Goal: Navigation & Orientation: Understand site structure

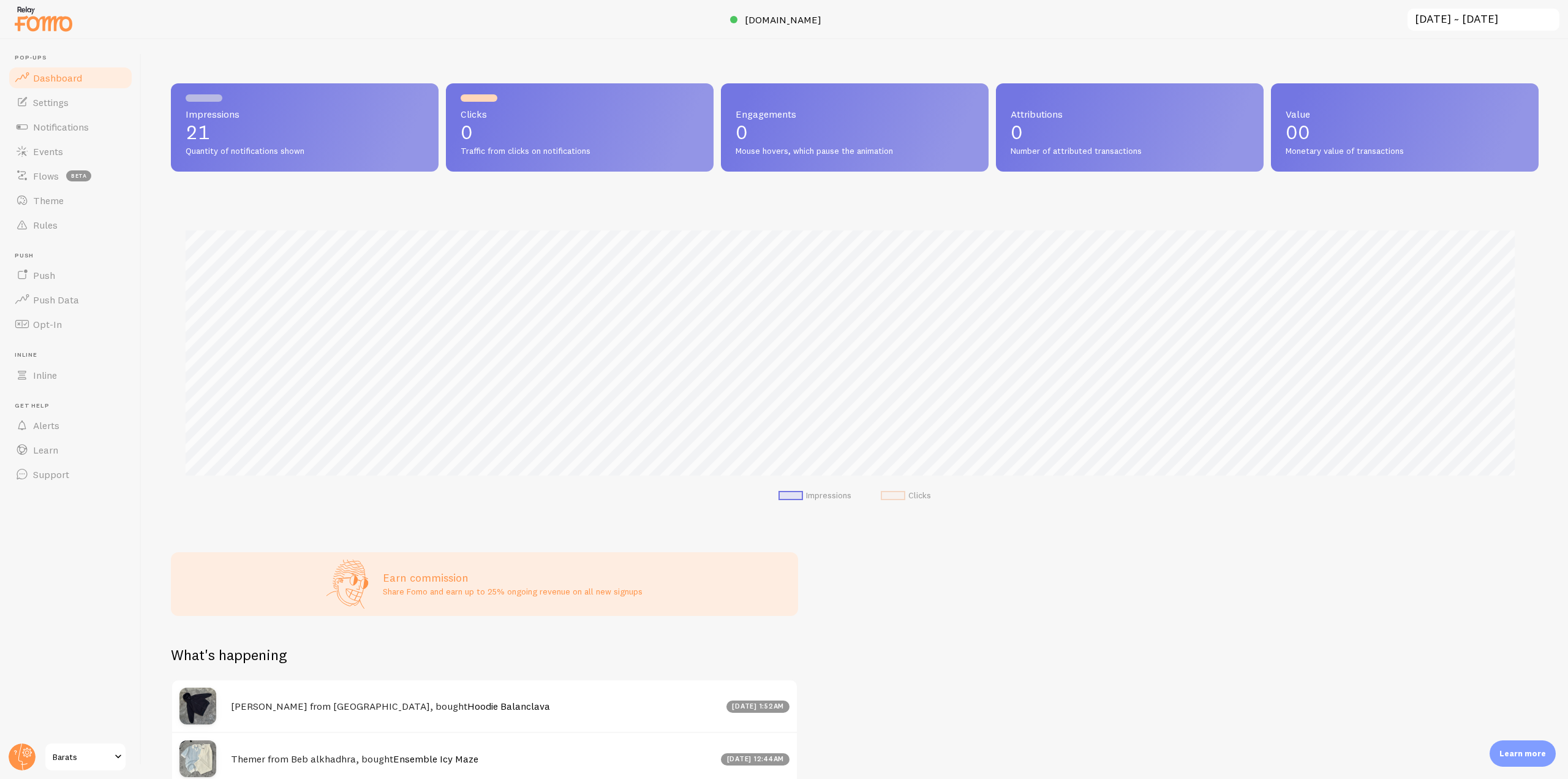
scroll to position [612391, 611239]
click at [63, 136] on link "Notifications" at bounding box center [71, 127] width 126 height 25
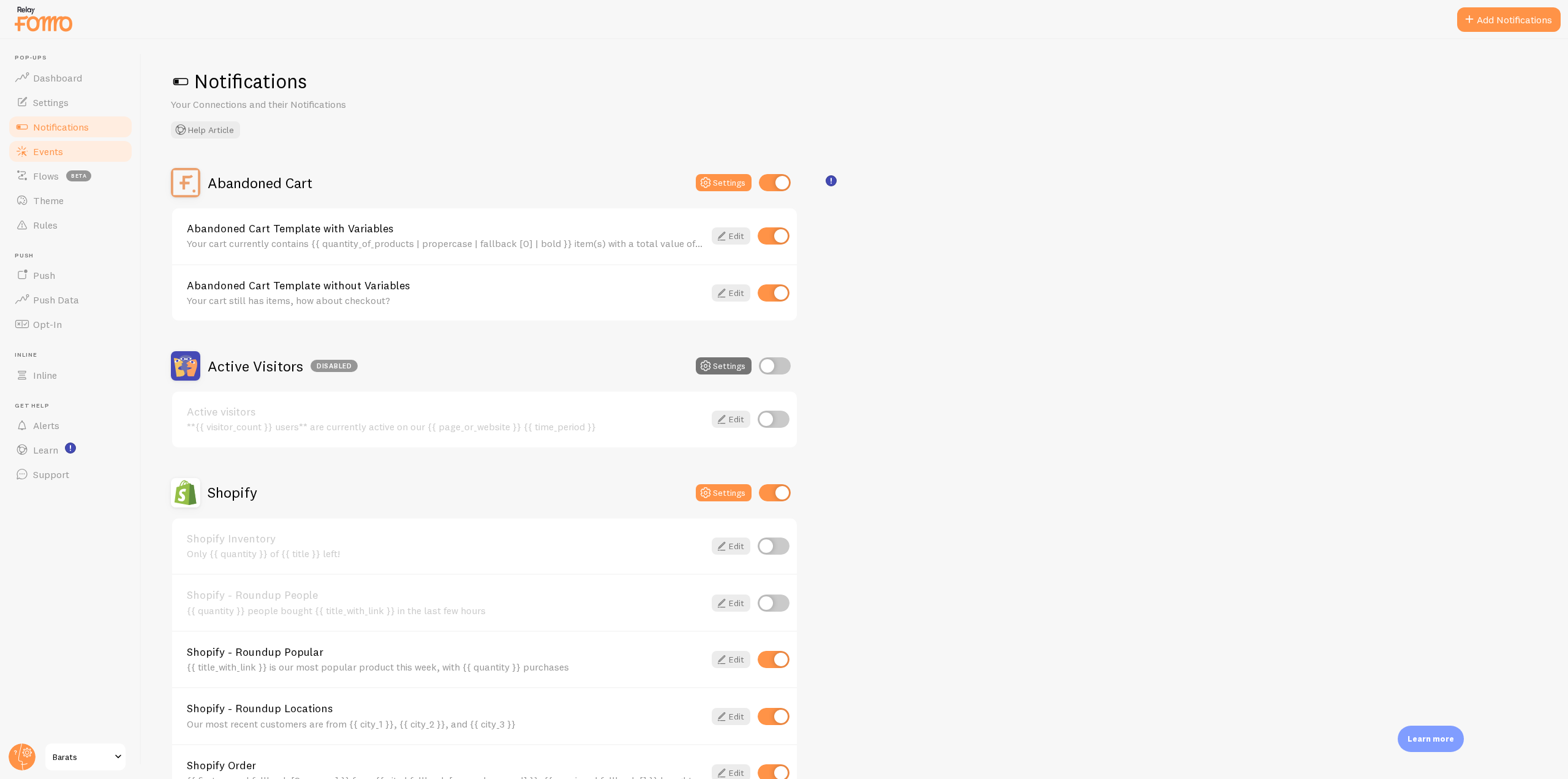
click at [61, 152] on span "Events" at bounding box center [48, 152] width 30 height 12
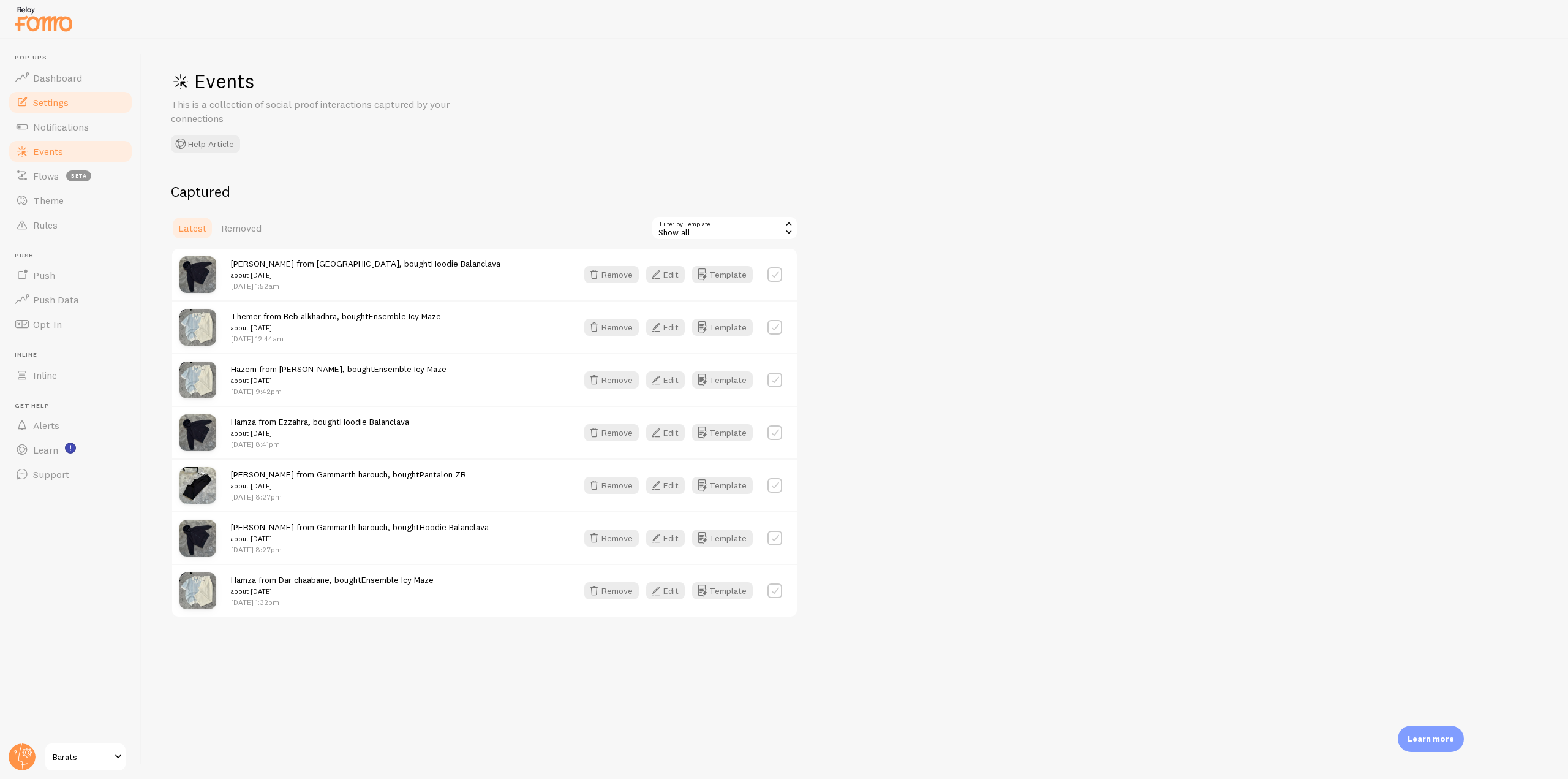
click at [66, 106] on span "Settings" at bounding box center [51, 102] width 36 height 12
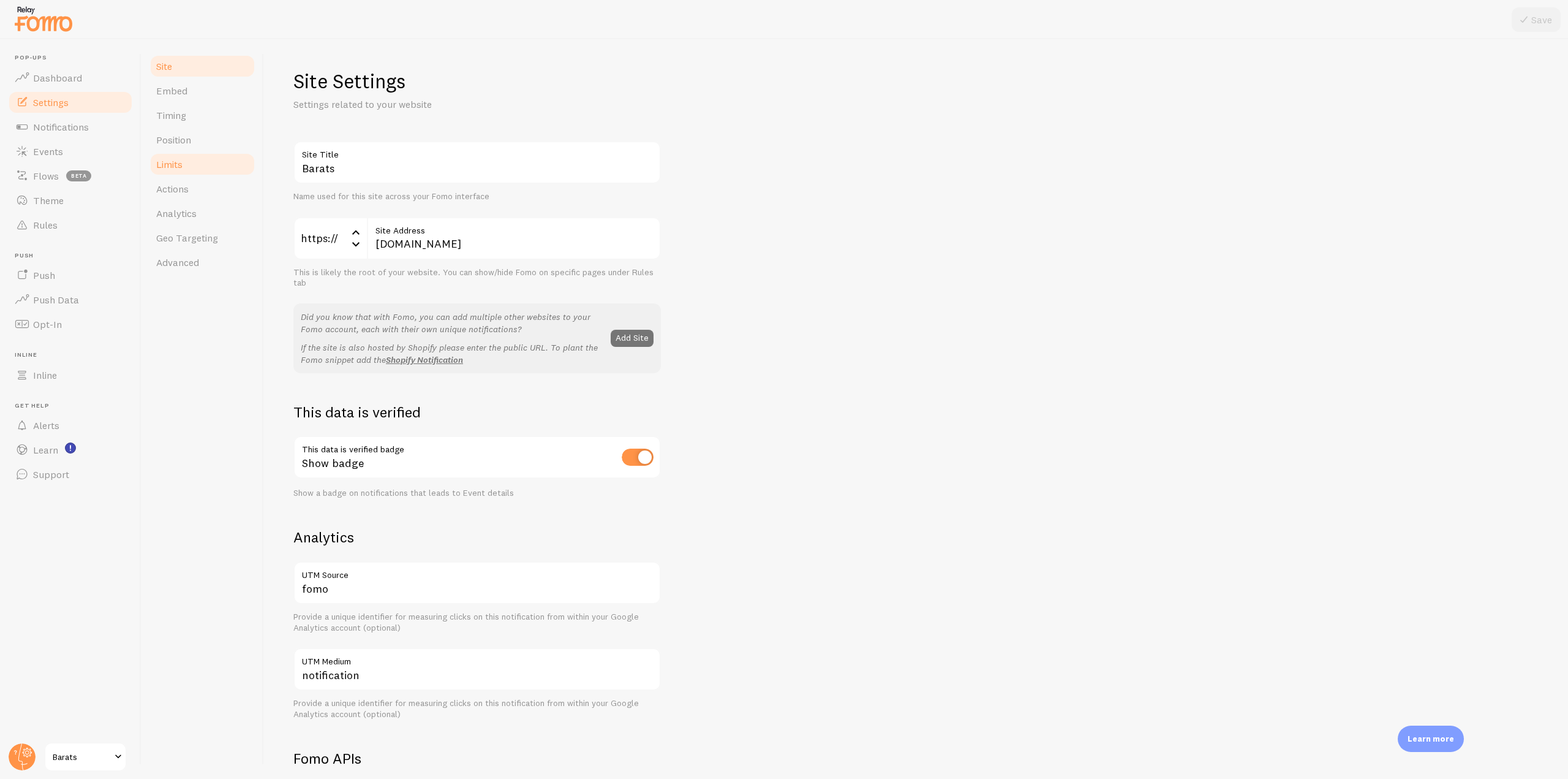
click at [180, 163] on span "Limits" at bounding box center [169, 164] width 26 height 12
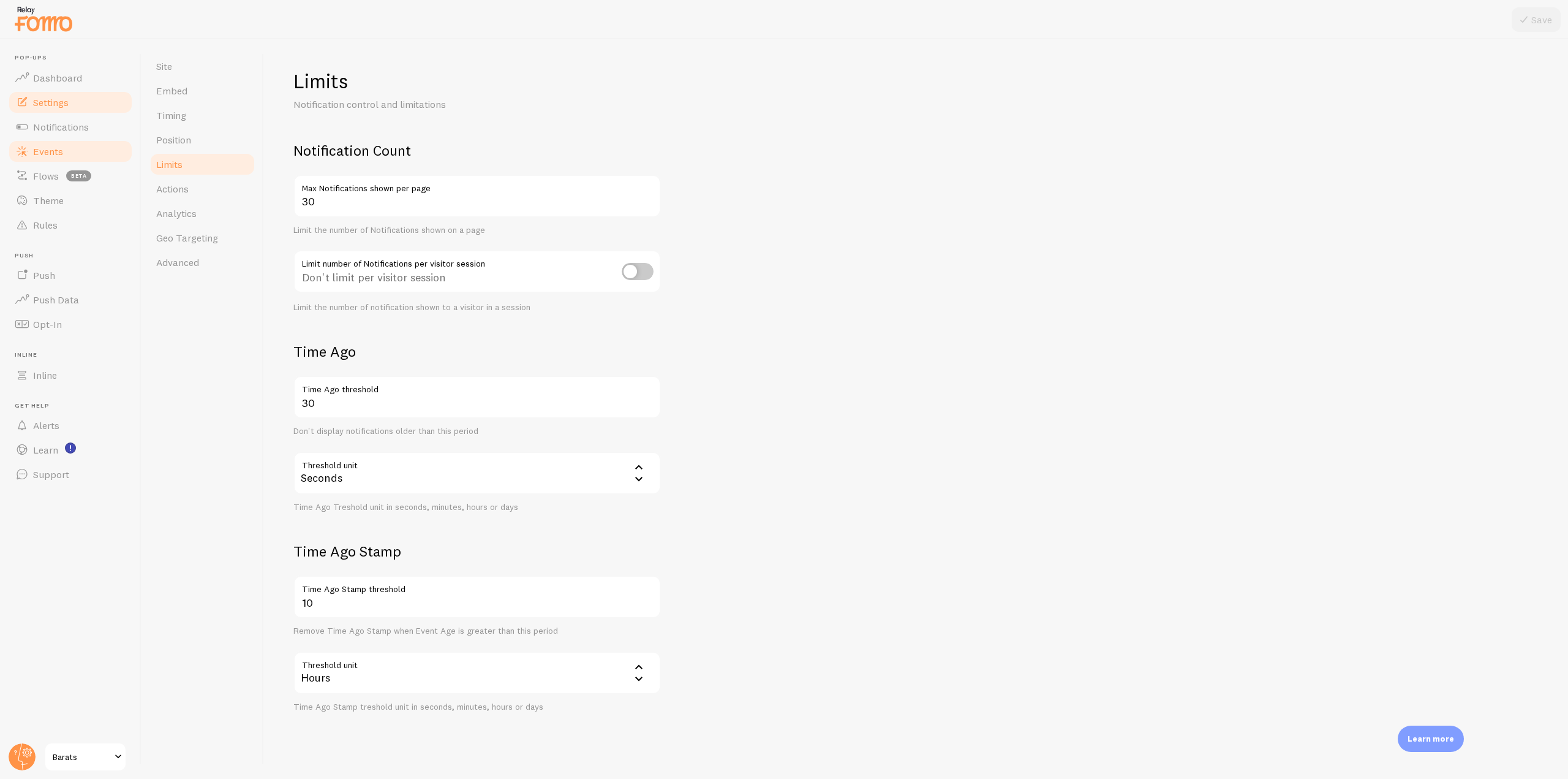
click at [91, 154] on link "Events" at bounding box center [71, 152] width 126 height 25
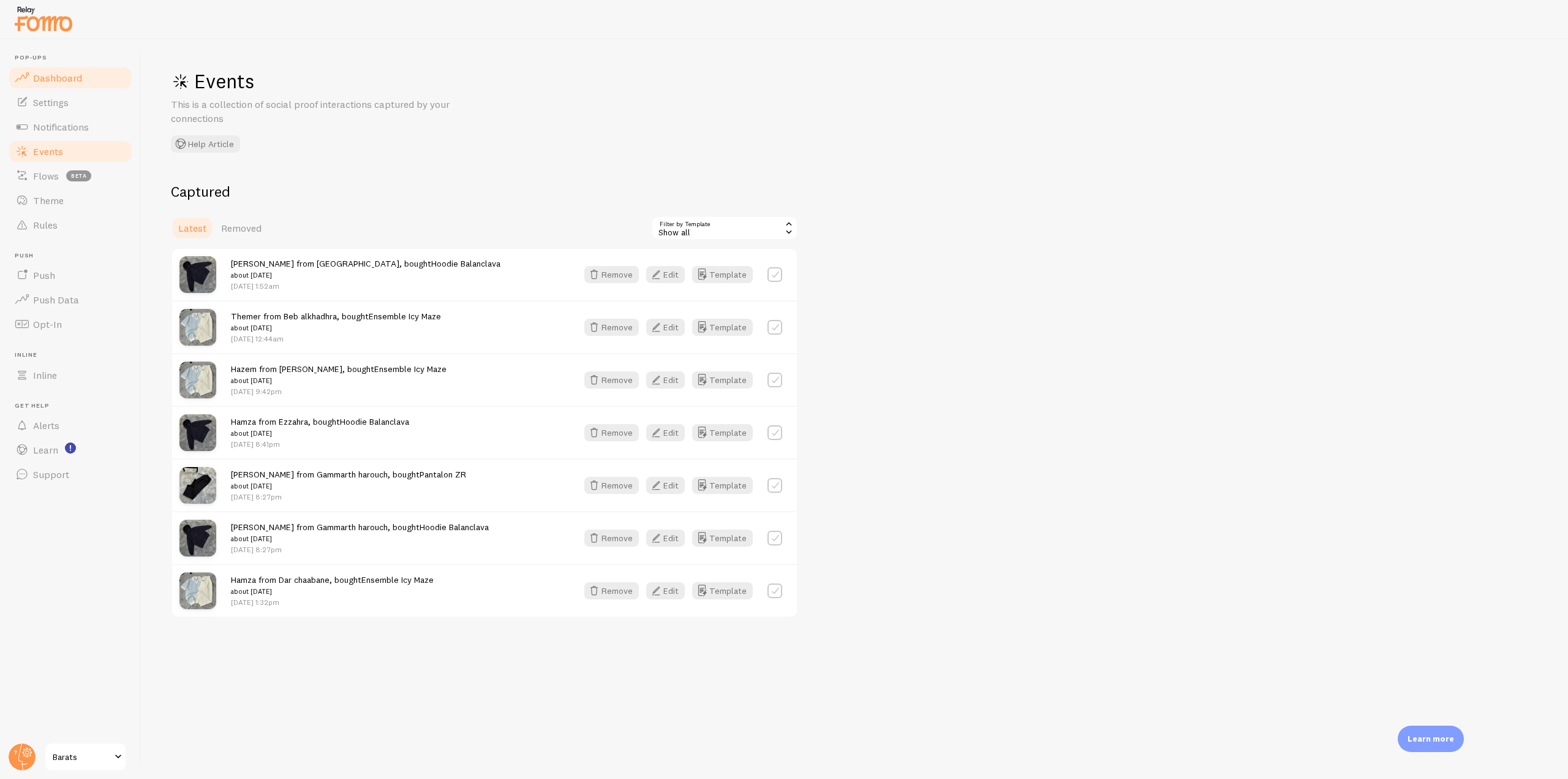
click at [83, 80] on link "Dashboard" at bounding box center [71, 78] width 126 height 25
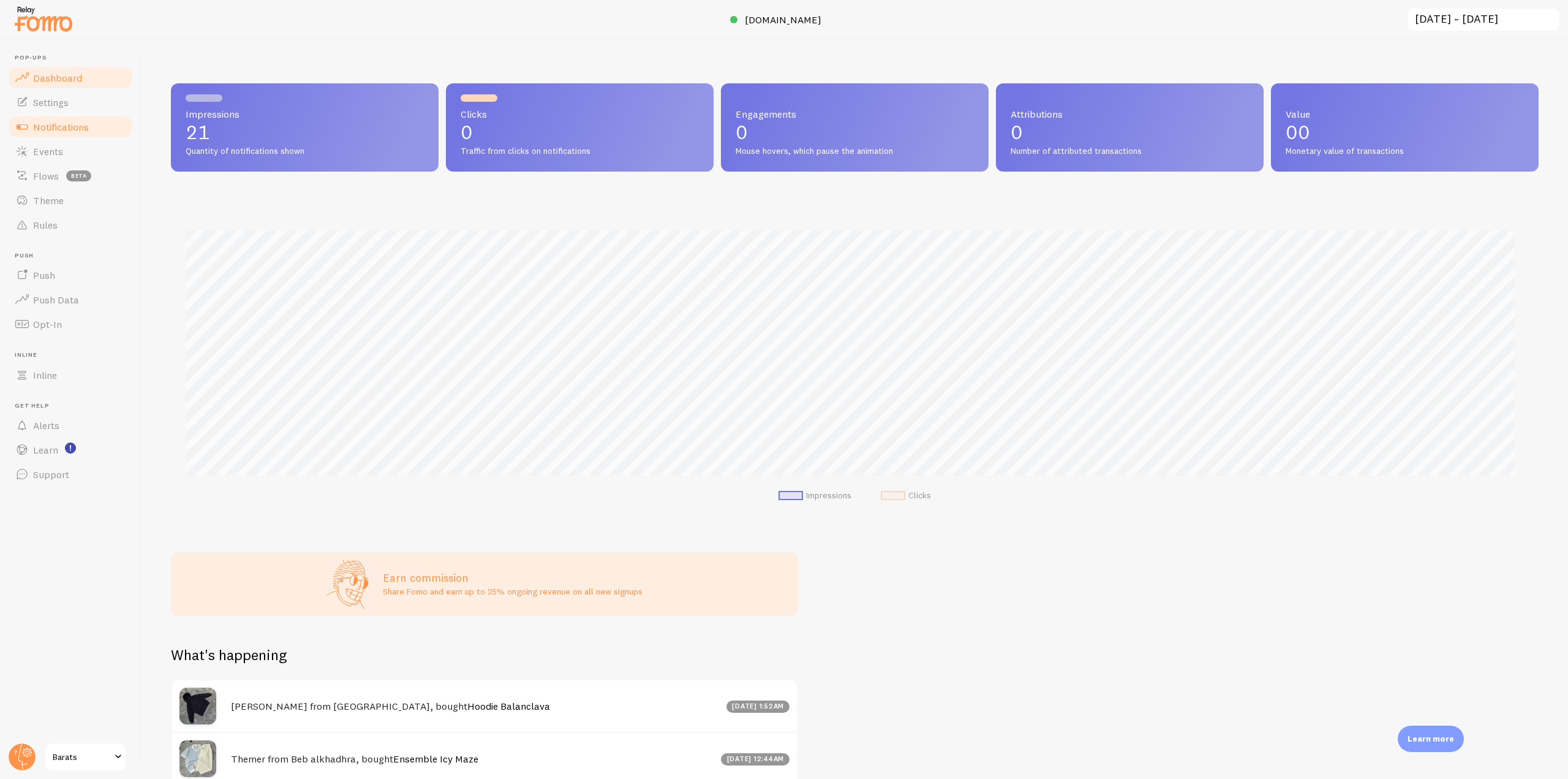
scroll to position [322, 1359]
click at [88, 115] on link "Notifications" at bounding box center [71, 127] width 126 height 25
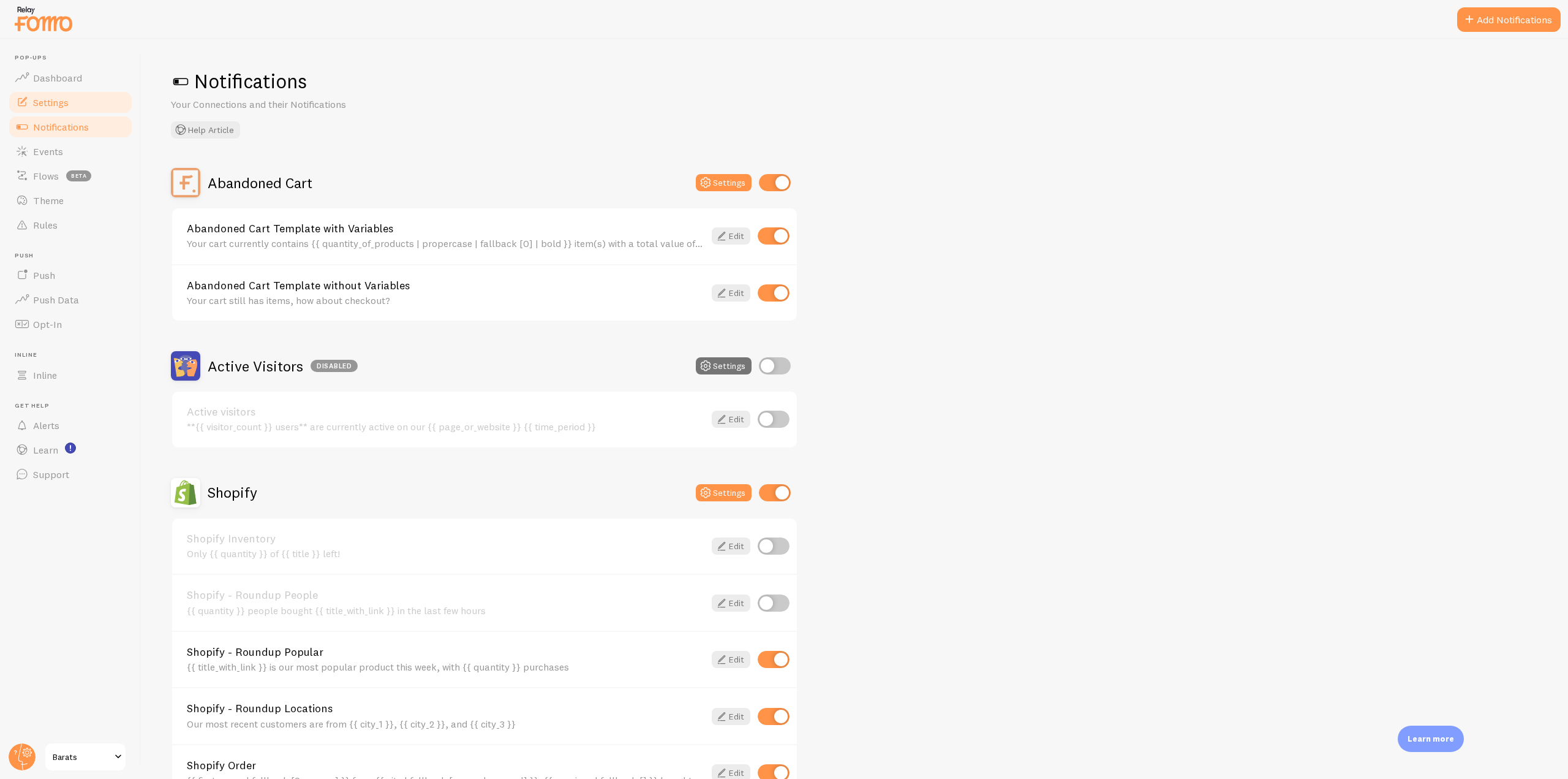
click at [88, 106] on link "Settings" at bounding box center [71, 102] width 126 height 25
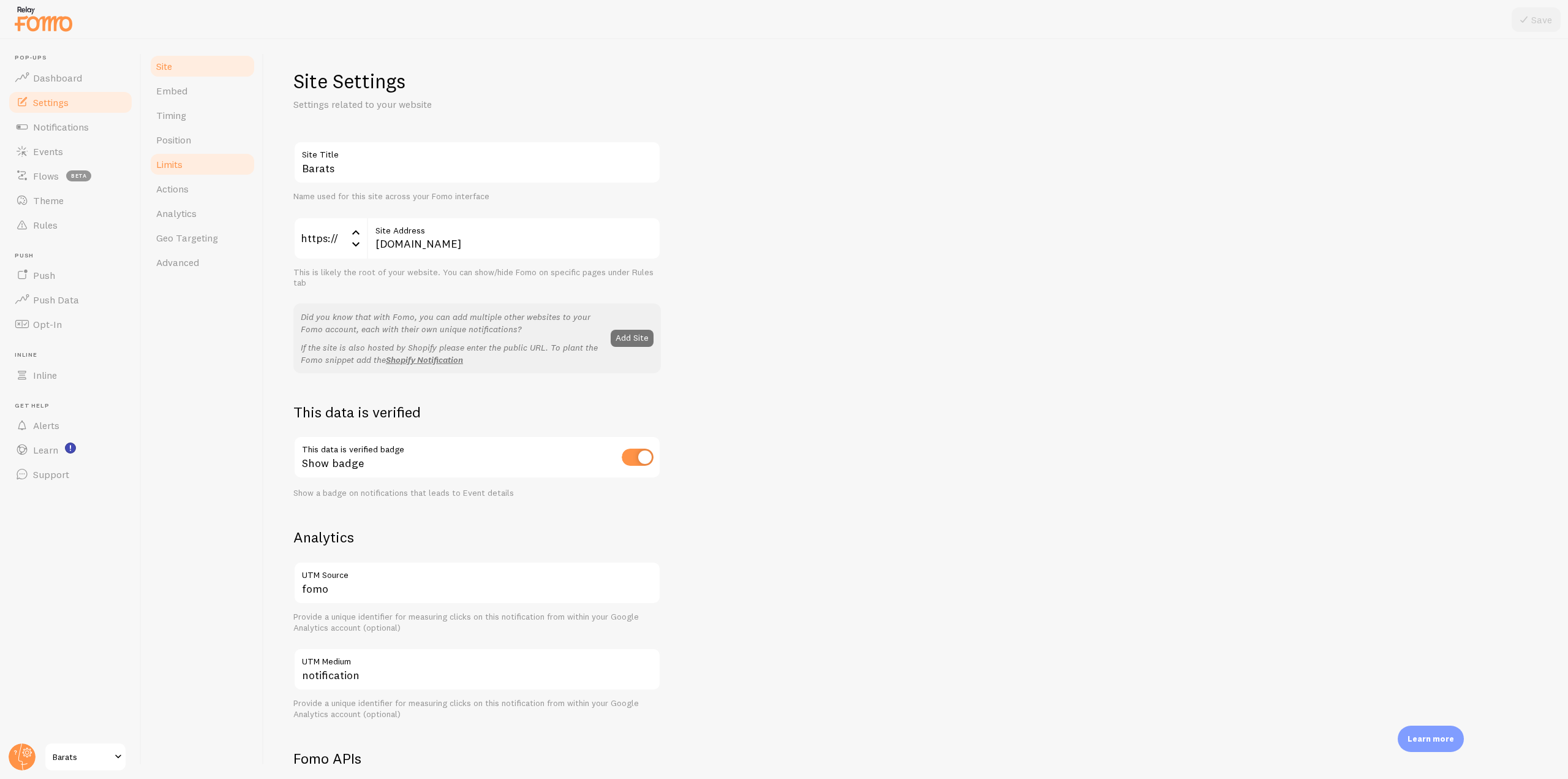
click at [197, 159] on link "Limits" at bounding box center [202, 164] width 107 height 25
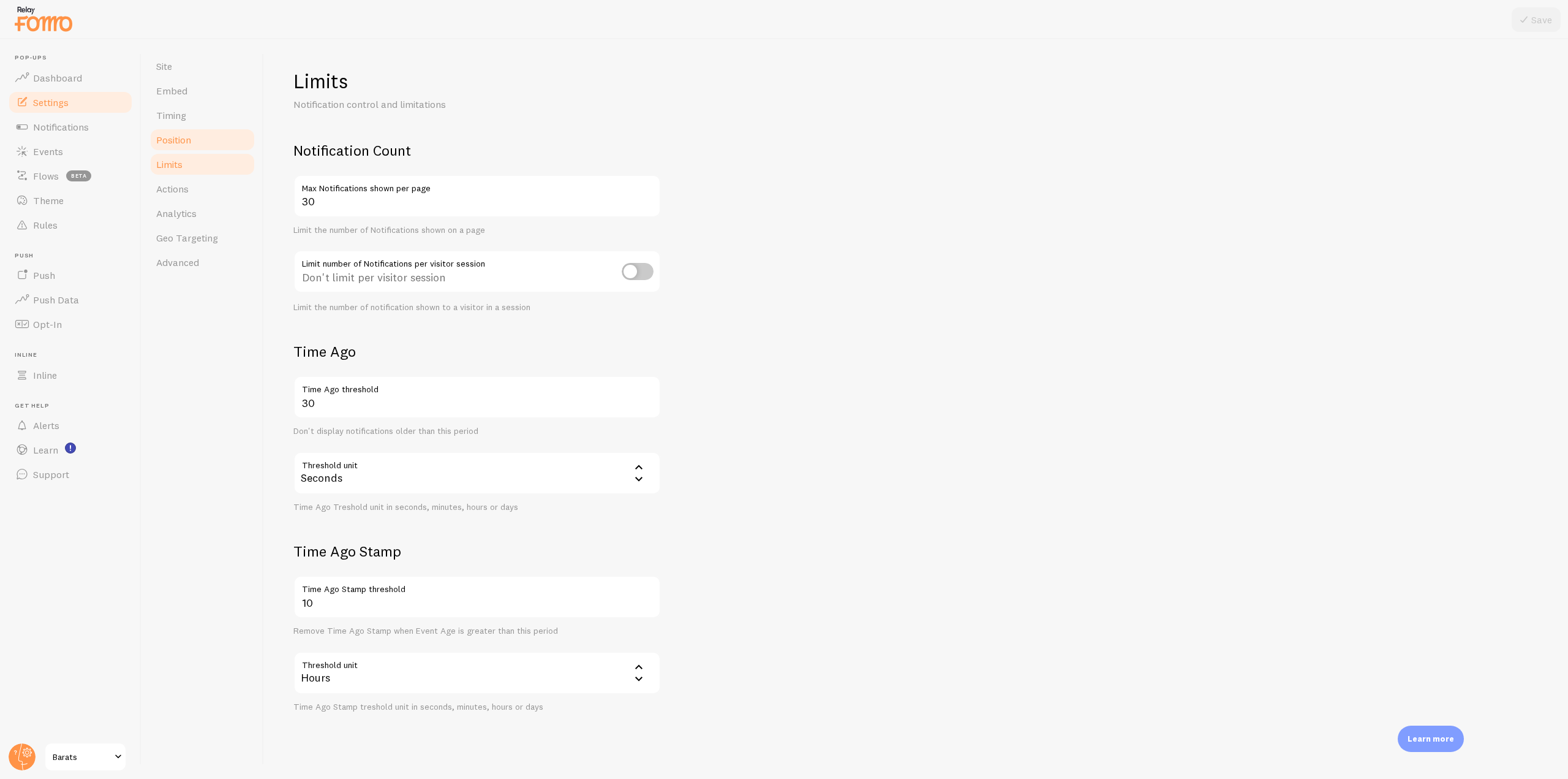
click at [195, 128] on link "Position" at bounding box center [202, 140] width 107 height 25
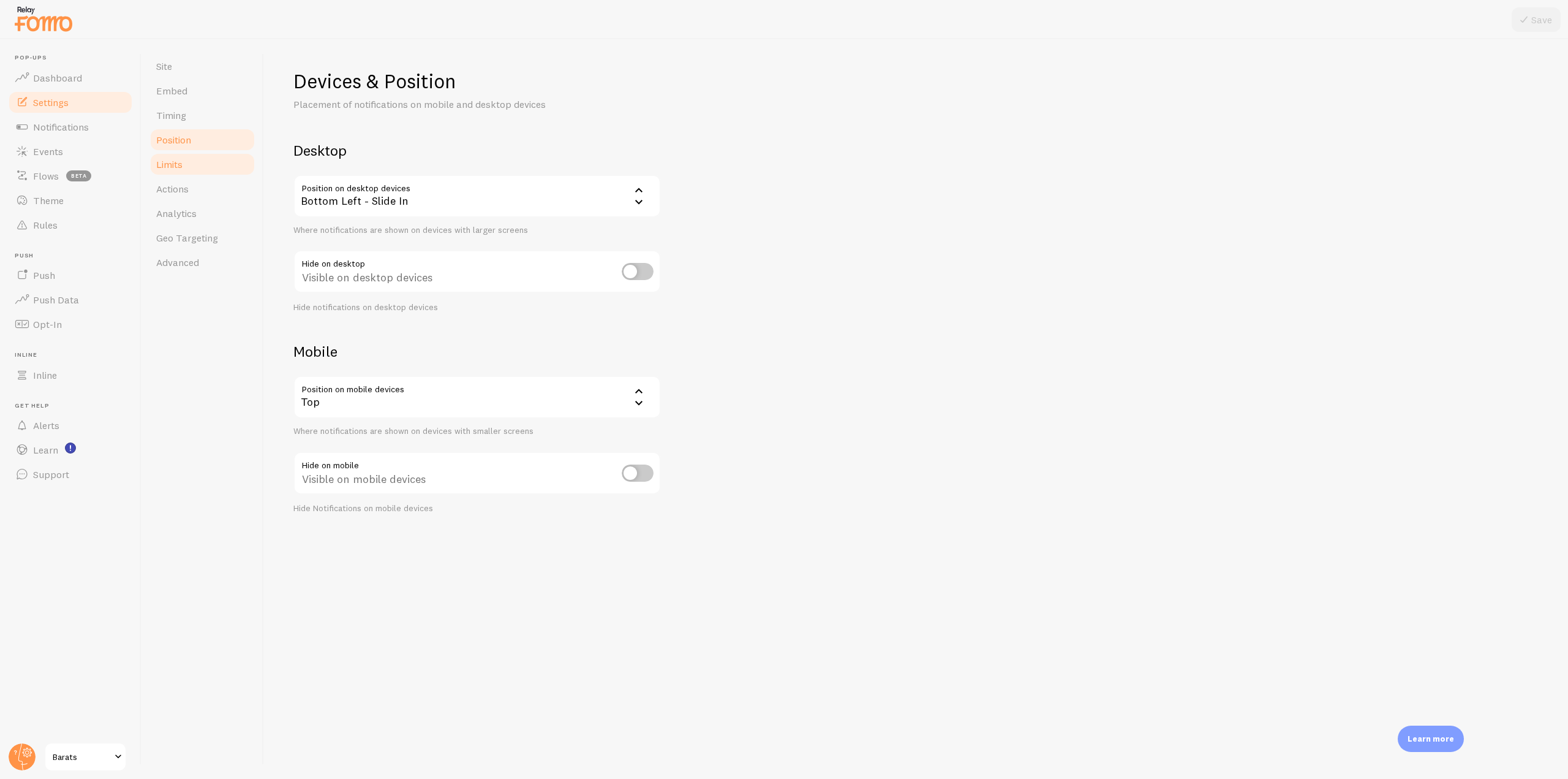
click at [187, 161] on link "Limits" at bounding box center [202, 164] width 107 height 25
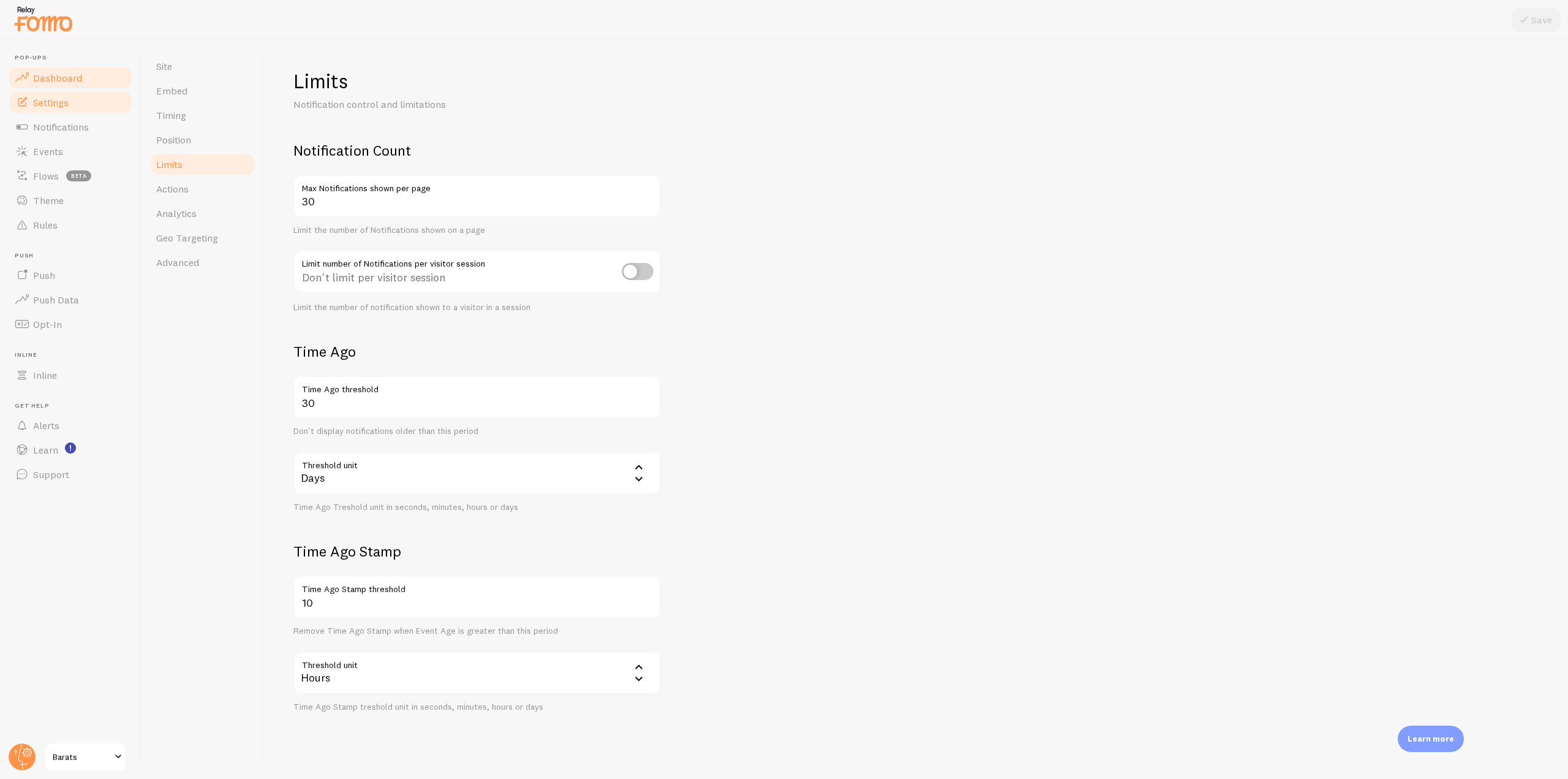
click at [94, 75] on link "Dashboard" at bounding box center [71, 78] width 126 height 25
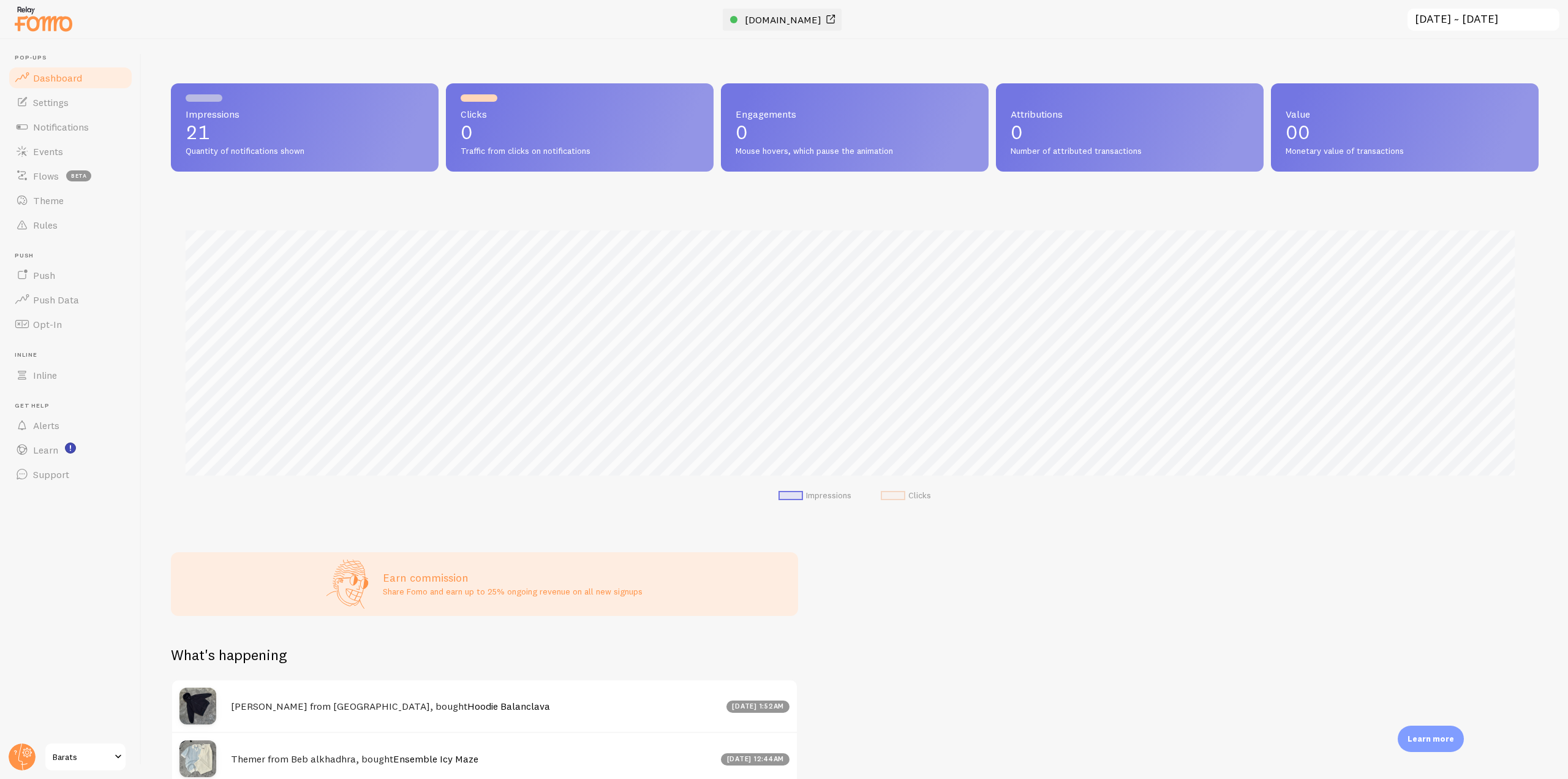
scroll to position [322, 1359]
click at [784, 20] on span "[DOMAIN_NAME]" at bounding box center [784, 20] width 77 height 12
click at [51, 214] on link "Rules" at bounding box center [71, 225] width 126 height 25
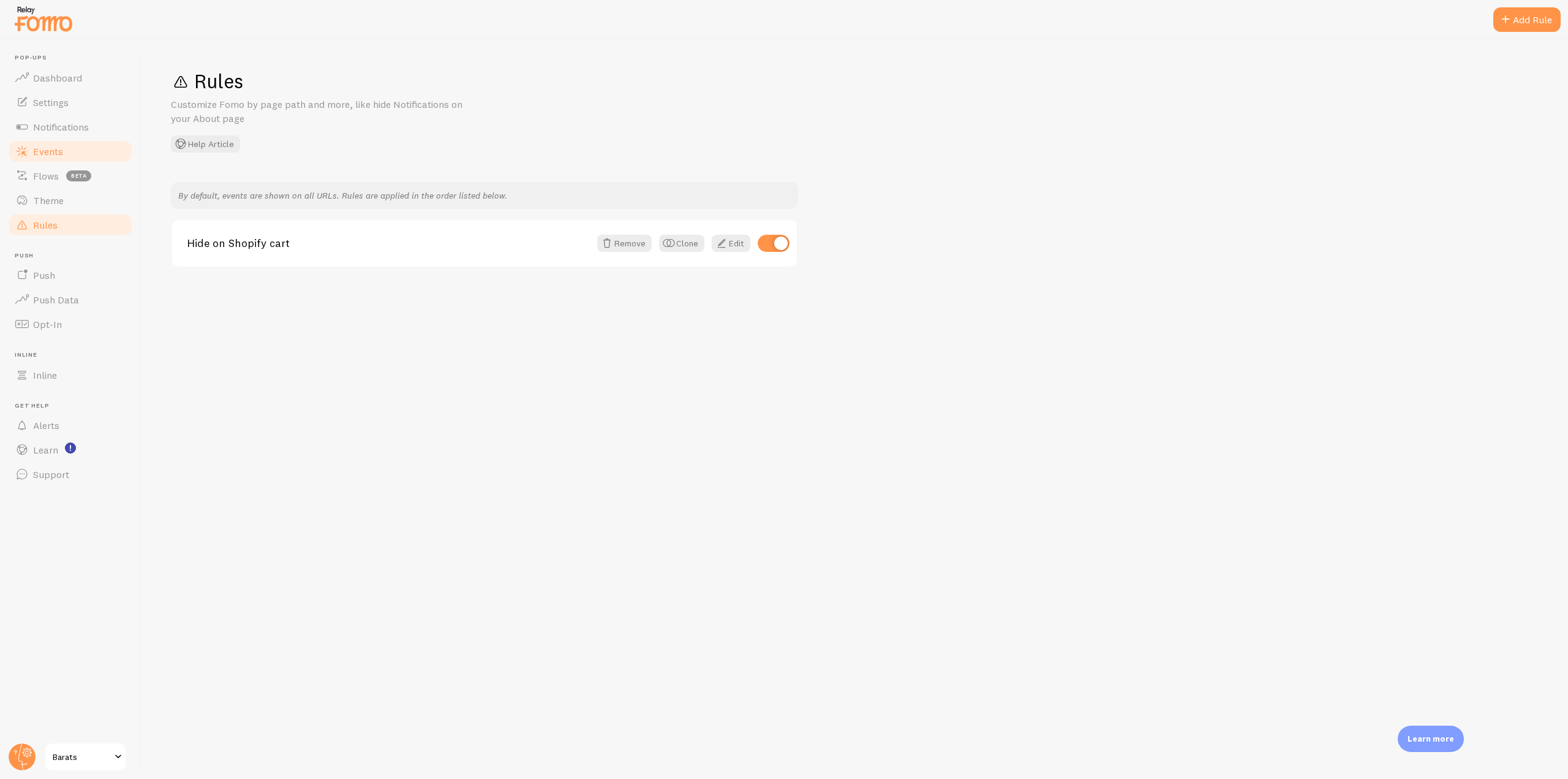
click at [71, 153] on link "Events" at bounding box center [71, 152] width 126 height 25
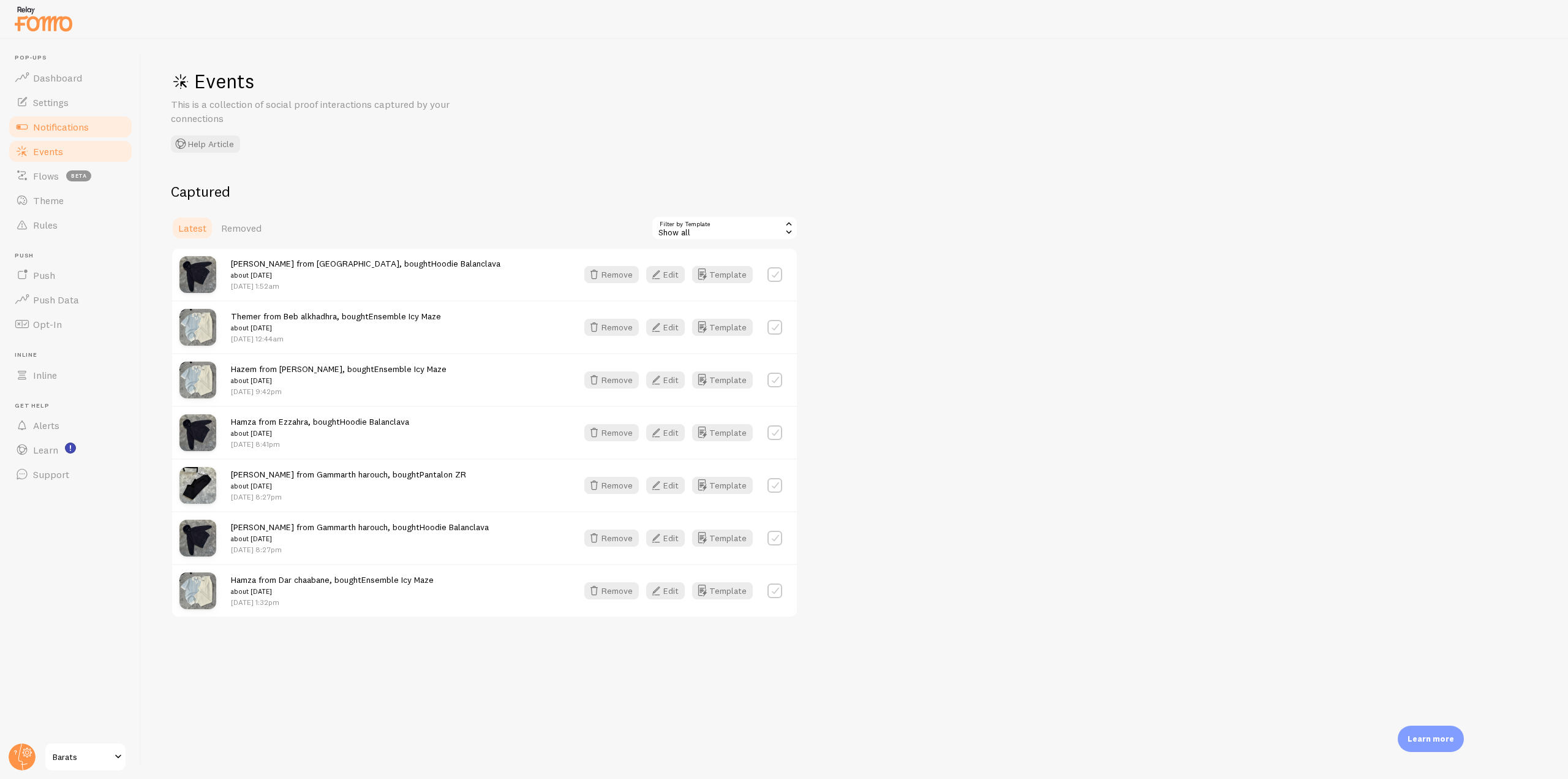
click at [92, 121] on link "Notifications" at bounding box center [71, 127] width 126 height 25
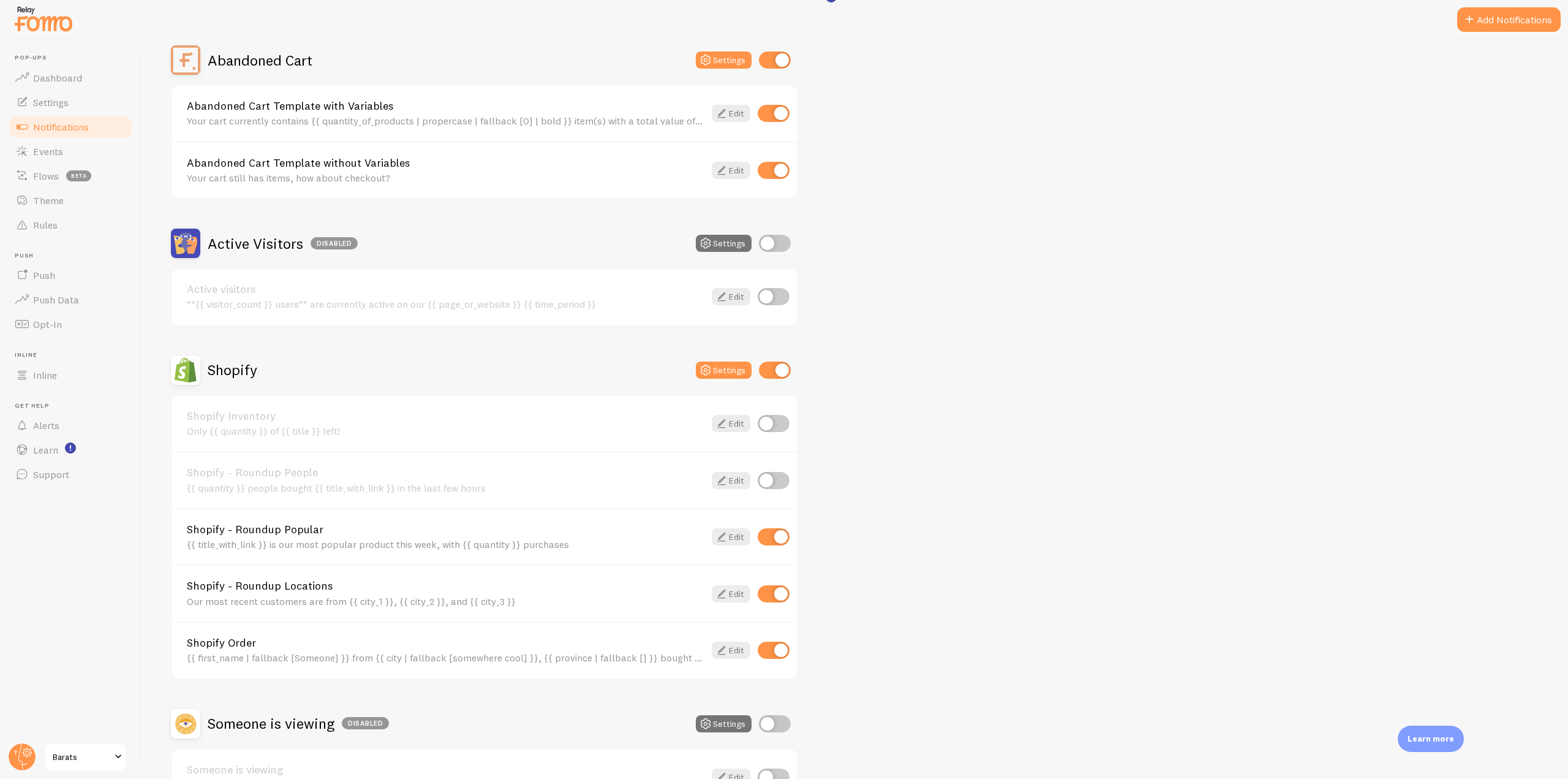
scroll to position [184, 0]
